Goal: Information Seeking & Learning: Check status

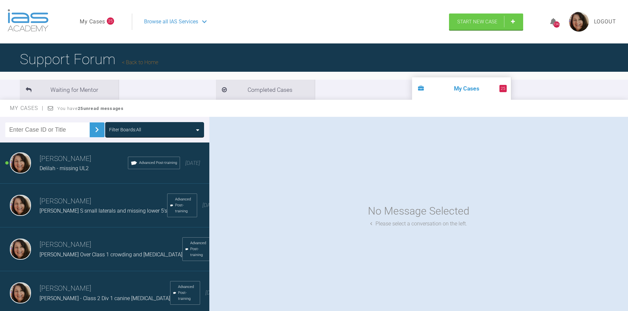
click at [51, 130] on input "text" at bounding box center [47, 130] width 84 height 15
click at [92, 130] on img at bounding box center [97, 130] width 11 height 11
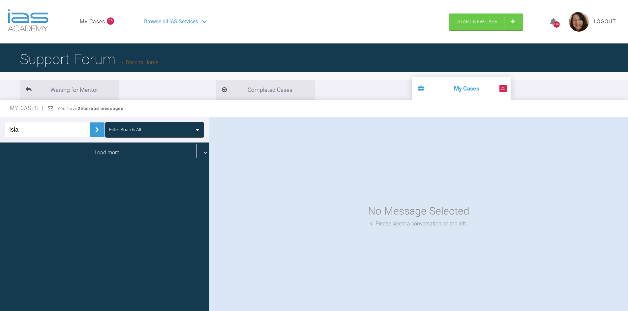
click at [105, 152] on div "Load more" at bounding box center [107, 153] width 214 height 20
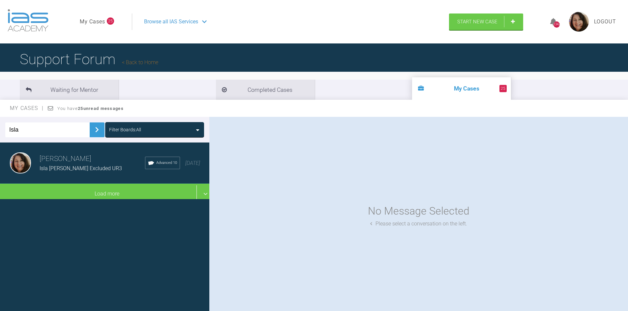
click at [73, 169] on span "Isla [PERSON_NAME] Excluded UR3" at bounding box center [81, 168] width 82 height 6
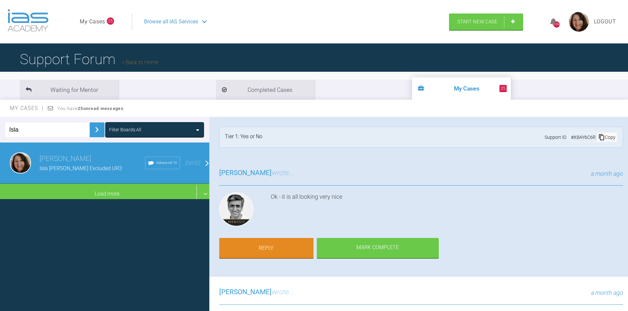
drag, startPoint x: 51, startPoint y: 132, endPoint x: 0, endPoint y: 126, distance: 51.4
click at [0, 131] on div "Isla Filter Boards: All" at bounding box center [104, 130] width 209 height 26
click at [92, 129] on img at bounding box center [97, 130] width 11 height 11
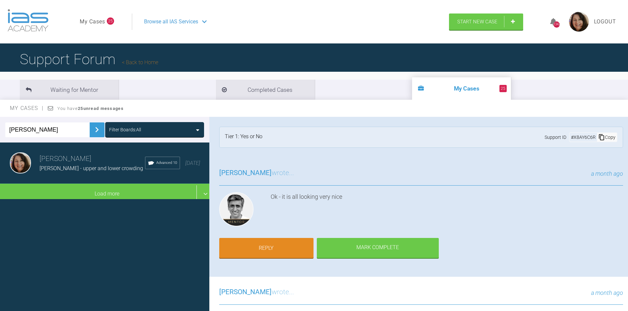
click at [71, 165] on div "[PERSON_NAME] - upper and lower crowding" at bounding box center [92, 168] width 105 height 9
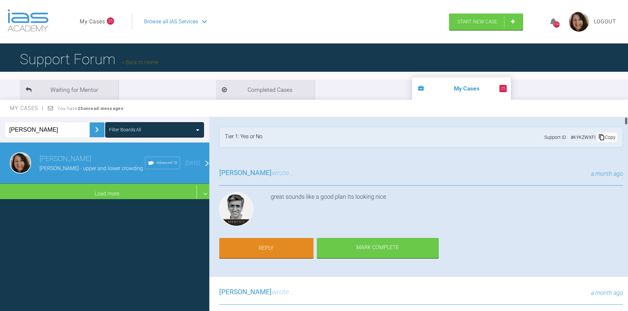
drag, startPoint x: 626, startPoint y: 124, endPoint x: 628, endPoint y: 115, distance: 8.7
click at [627, 115] on html "My Cases 25 Logout Browse all IAS Services Start New Case 1342 Logout Support F…" at bounding box center [314, 190] width 628 height 380
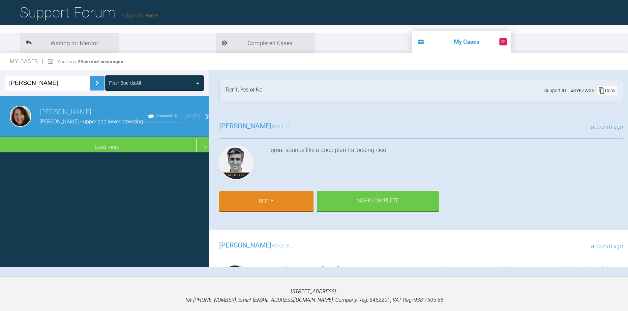
scroll to position [69, 0]
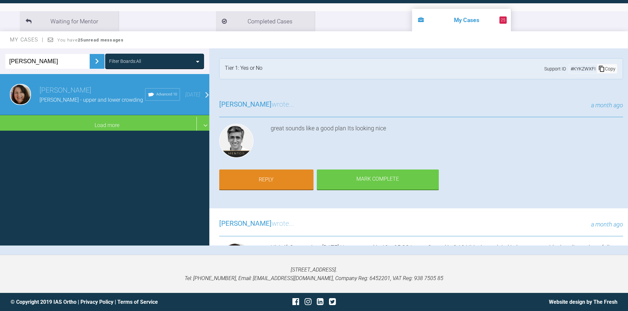
drag, startPoint x: 42, startPoint y: 62, endPoint x: 0, endPoint y: 64, distance: 41.6
click at [0, 64] on div "eugene Filter Boards: All" at bounding box center [104, 61] width 209 height 26
click at [35, 64] on input "eugene" at bounding box center [47, 61] width 84 height 15
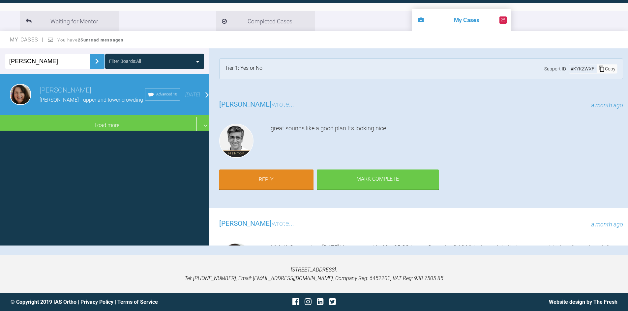
click at [92, 60] on img at bounding box center [97, 61] width 11 height 11
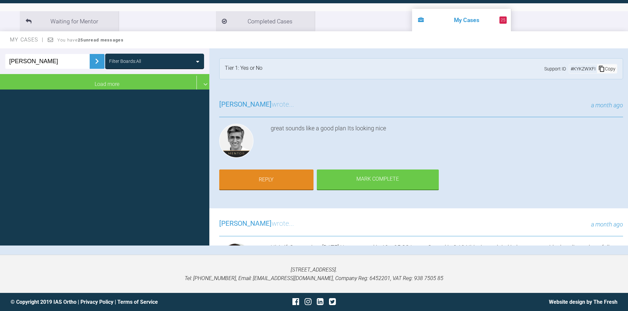
click at [92, 60] on img at bounding box center [97, 61] width 11 height 11
click at [66, 62] on input "james eugene" at bounding box center [47, 61] width 84 height 15
drag, startPoint x: 82, startPoint y: 63, endPoint x: 0, endPoint y: 65, distance: 81.7
click at [0, 65] on div "james eugene Filter Boards: All" at bounding box center [104, 61] width 209 height 26
type input "u"
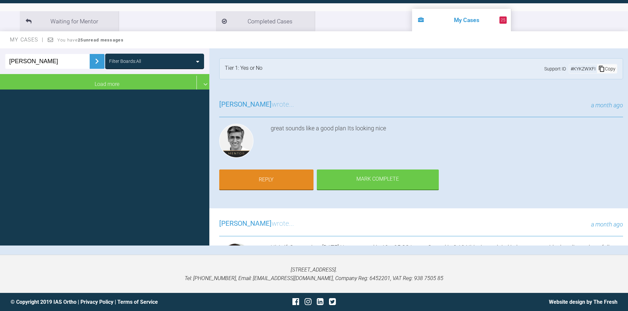
type input "James"
click at [92, 59] on img at bounding box center [97, 61] width 11 height 11
click at [92, 60] on img at bounding box center [97, 61] width 11 height 11
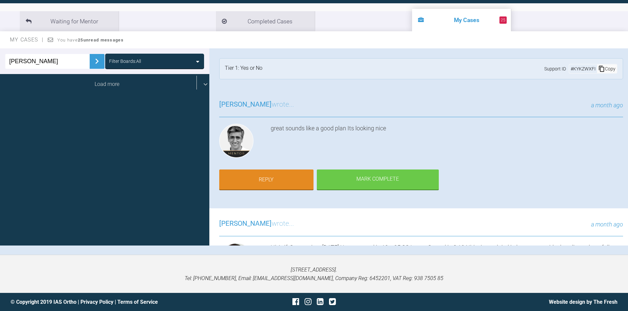
click at [95, 85] on div "Load more" at bounding box center [107, 84] width 214 height 20
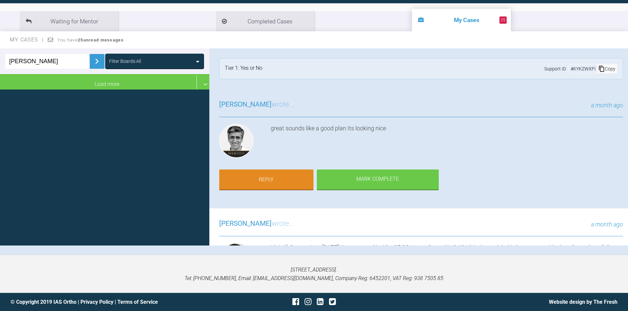
click at [56, 59] on input "James" at bounding box center [47, 61] width 84 height 15
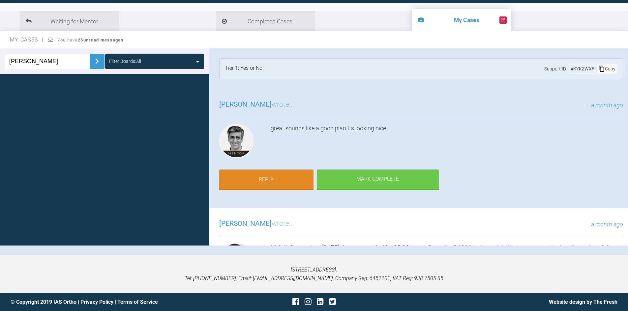
click at [92, 60] on img at bounding box center [97, 61] width 11 height 11
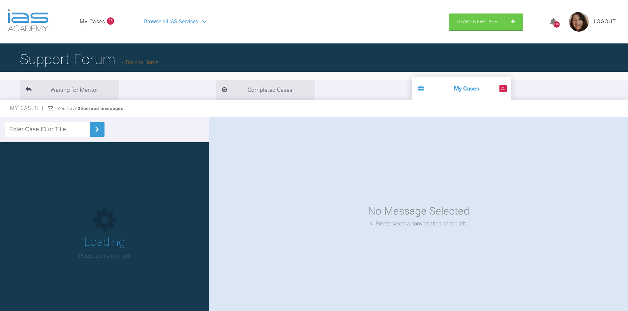
scroll to position [69, 0]
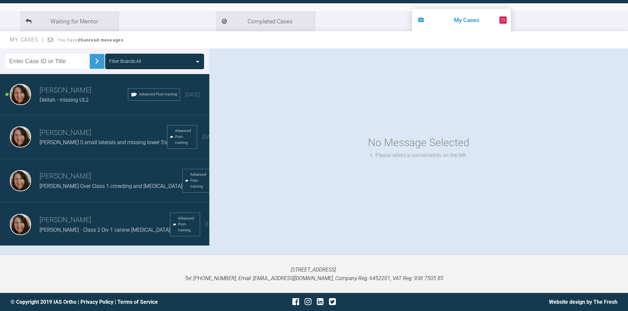
click at [54, 61] on input "text" at bounding box center [47, 61] width 84 height 15
type input "l"
click at [92, 58] on img at bounding box center [97, 61] width 11 height 11
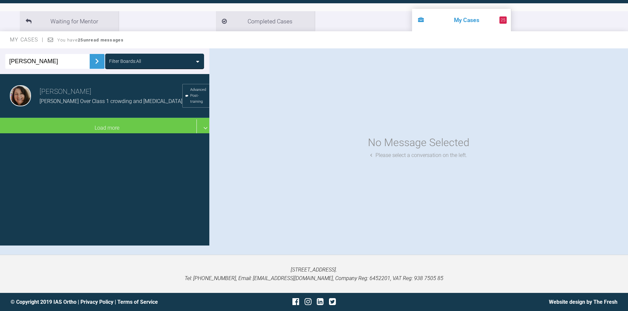
click at [37, 60] on input "James" at bounding box center [47, 61] width 84 height 15
click at [93, 61] on img at bounding box center [97, 61] width 11 height 11
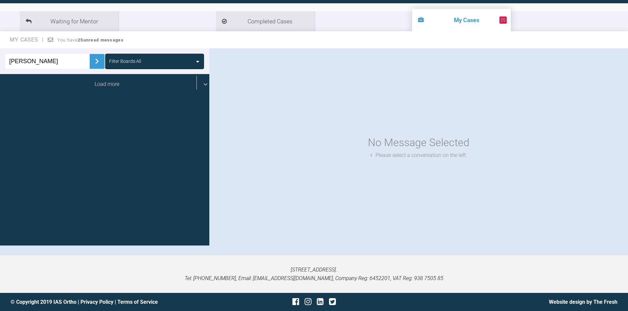
click at [85, 86] on div "Load more" at bounding box center [107, 84] width 214 height 20
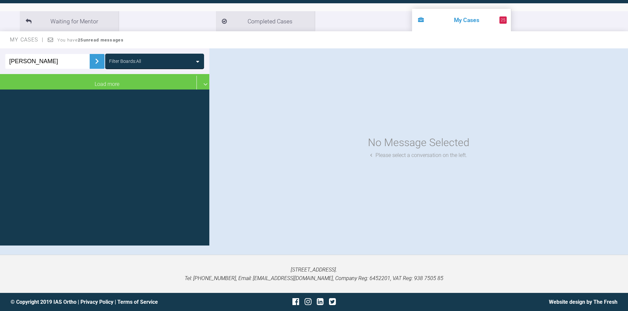
click at [51, 60] on input "James Cowley" at bounding box center [47, 61] width 84 height 15
type input "James"
click at [93, 59] on img at bounding box center [97, 61] width 11 height 11
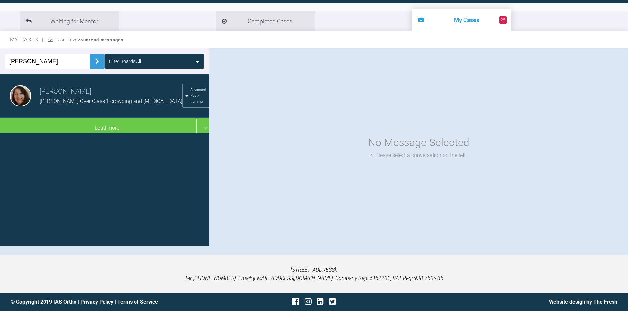
click at [69, 100] on span "[PERSON_NAME] Over Class 1 crowding and [MEDICAL_DATA]" at bounding box center [111, 101] width 143 height 6
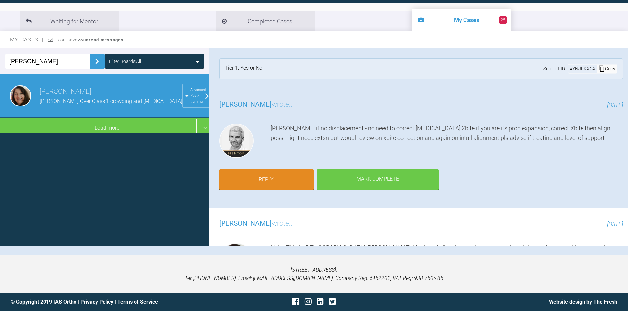
drag, startPoint x: 31, startPoint y: 59, endPoint x: 0, endPoint y: 61, distance: 31.0
click at [0, 61] on div "James Filter Boards: All" at bounding box center [104, 61] width 209 height 26
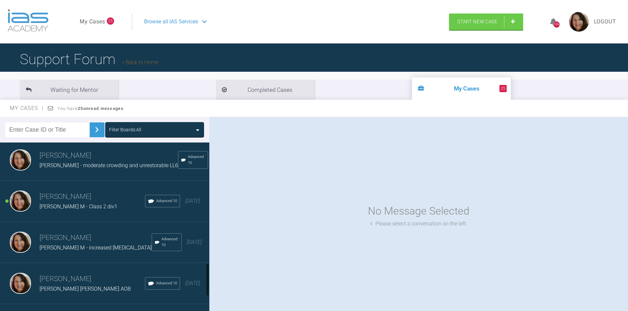
scroll to position [710, 0]
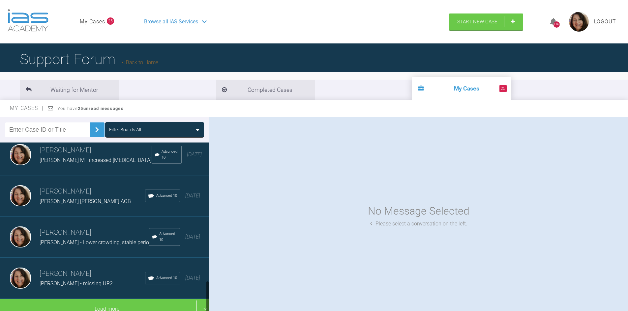
drag, startPoint x: 207, startPoint y: 168, endPoint x: 209, endPoint y: 321, distance: 152.9
click at [209, 311] on html "My Cases 25 Logout Browse all IAS Services Start New Case 1342 Logout Support F…" at bounding box center [314, 190] width 628 height 380
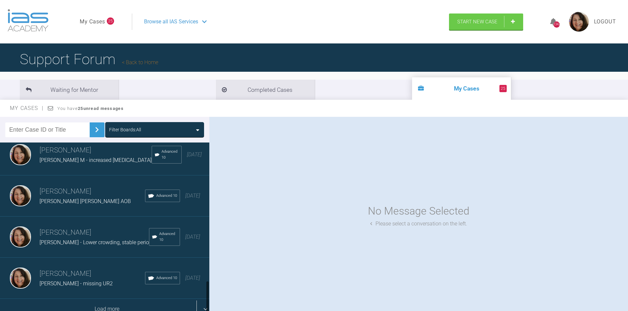
click at [115, 301] on div "Load more" at bounding box center [107, 309] width 214 height 20
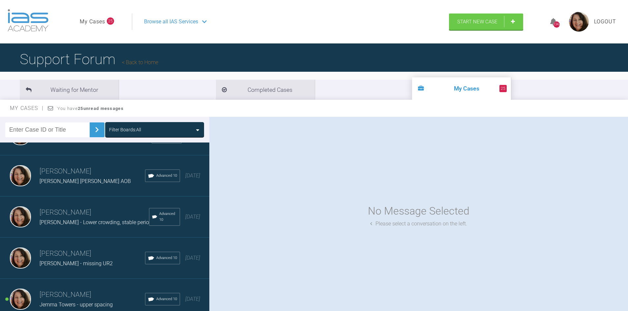
scroll to position [69, 0]
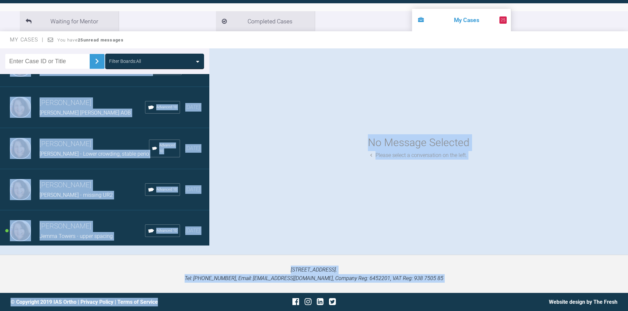
drag, startPoint x: 207, startPoint y: 284, endPoint x: 207, endPoint y: 317, distance: 32.6
click at [207, 311] on html "My Cases 25 Logout Browse all IAS Services Start New Case 1342 Logout Support F…" at bounding box center [314, 121] width 628 height 380
click at [147, 268] on p "[STREET_ADDRESS]. Tel: [PHONE_NUMBER], Email: [EMAIL_ADDRESS][DOMAIN_NAME], Com…" at bounding box center [314, 274] width 607 height 17
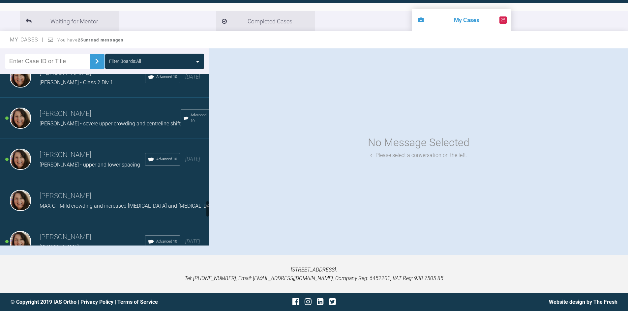
scroll to position [1559, 0]
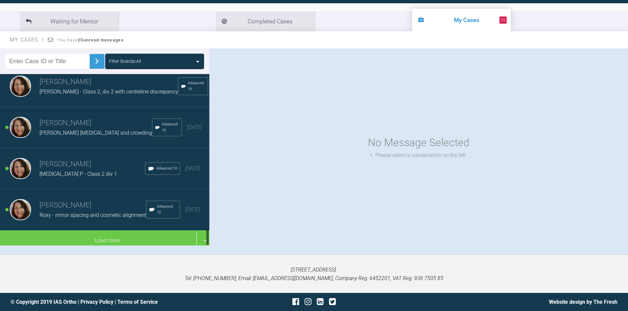
drag, startPoint x: 207, startPoint y: 153, endPoint x: 207, endPoint y: 242, distance: 88.3
click at [207, 242] on div at bounding box center [207, 237] width 2 height 17
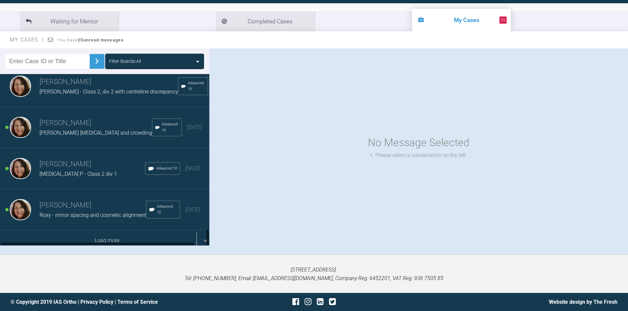
click at [110, 238] on div "Load more" at bounding box center [107, 241] width 214 height 20
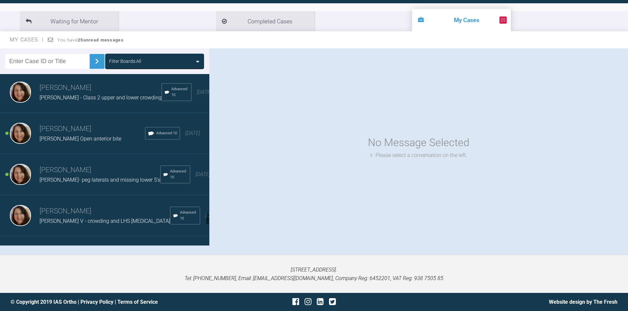
scroll to position [1831, 0]
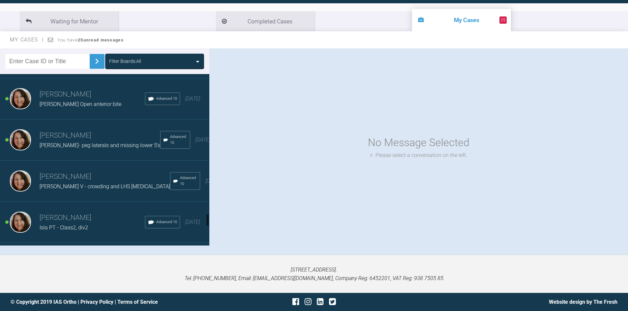
drag, startPoint x: 207, startPoint y: 197, endPoint x: 207, endPoint y: 217, distance: 20.4
click at [207, 217] on div at bounding box center [207, 220] width 2 height 13
click at [66, 150] on div "[PERSON_NAME]- peg laterals and missing lower 5's" at bounding box center [100, 145] width 121 height 9
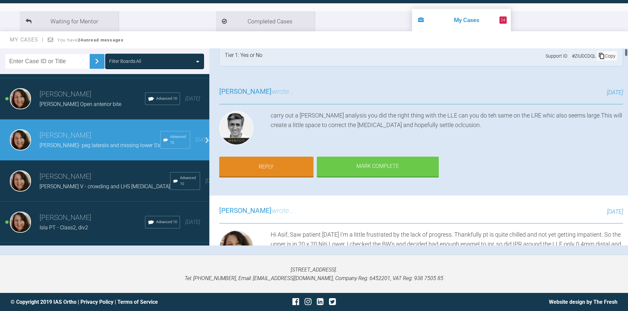
scroll to position [0, 0]
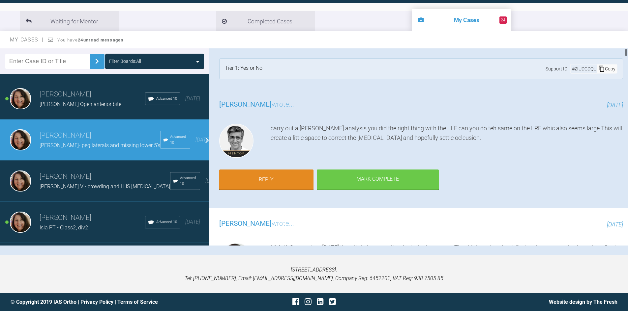
click at [626, 52] on div at bounding box center [626, 52] width 2 height 8
